Goal: Find specific page/section

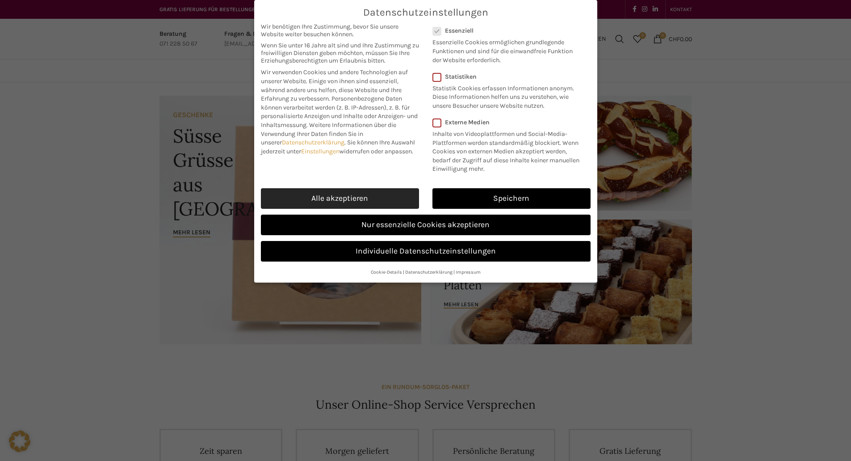
click at [383, 197] on link "Alle akzeptieren" at bounding box center [340, 198] width 158 height 21
checkbox input "true"
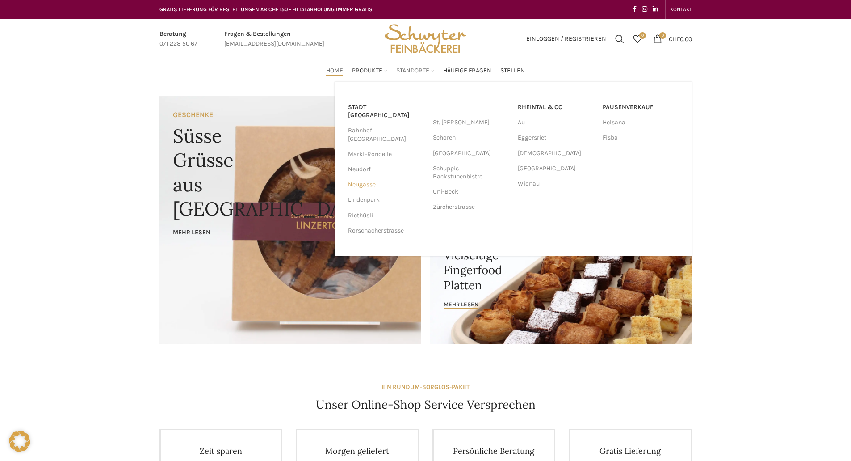
click at [357, 177] on link "Neugasse" at bounding box center [386, 184] width 76 height 15
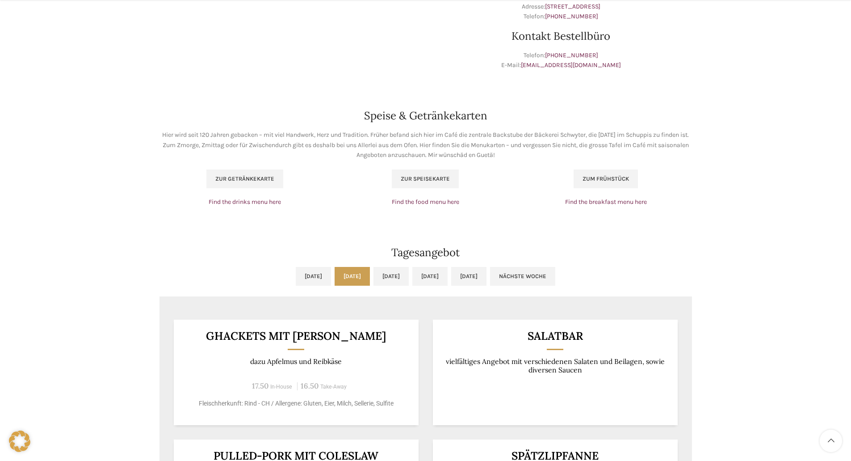
scroll to position [536, 0]
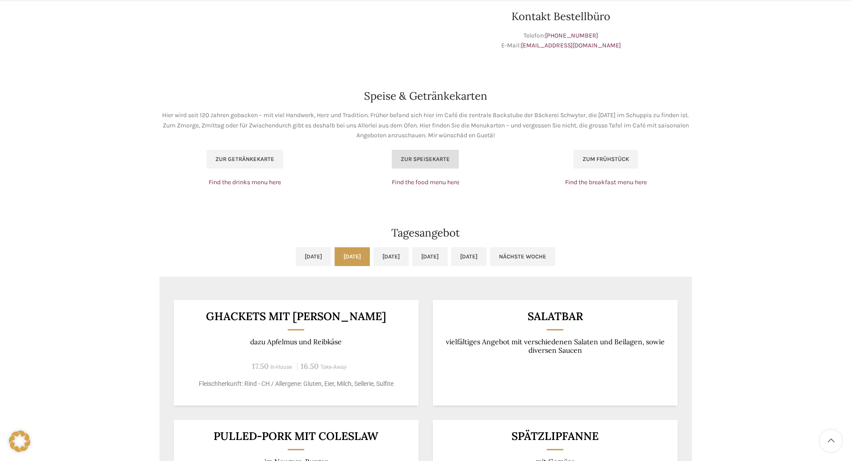
click at [431, 163] on link "Zur Speisekarte" at bounding box center [425, 159] width 67 height 19
